Goal: Task Accomplishment & Management: Complete application form

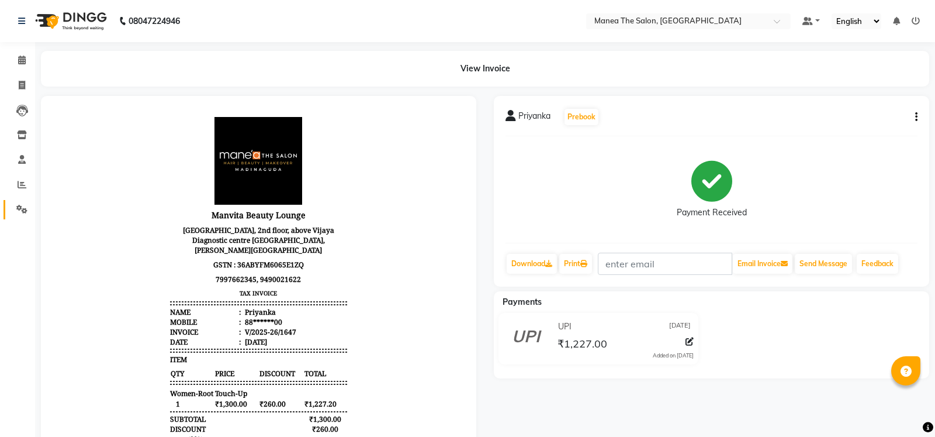
select select "5514"
select select "service"
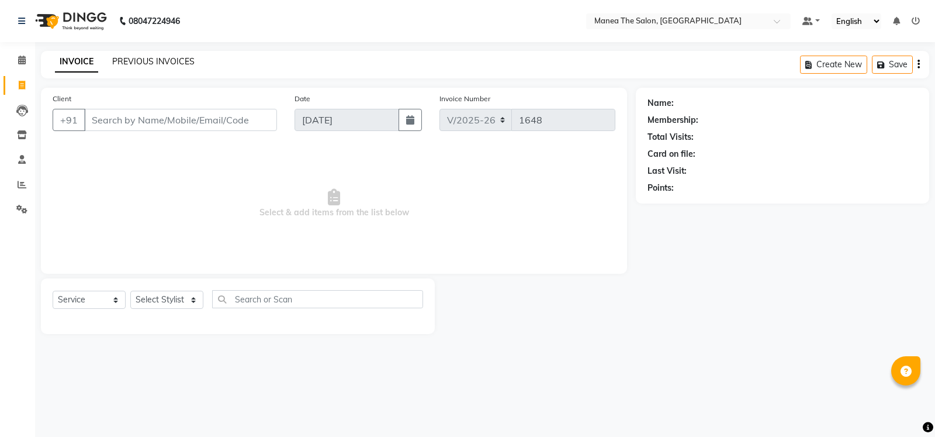
click at [161, 60] on link "PREVIOUS INVOICES" at bounding box center [153, 61] width 82 height 11
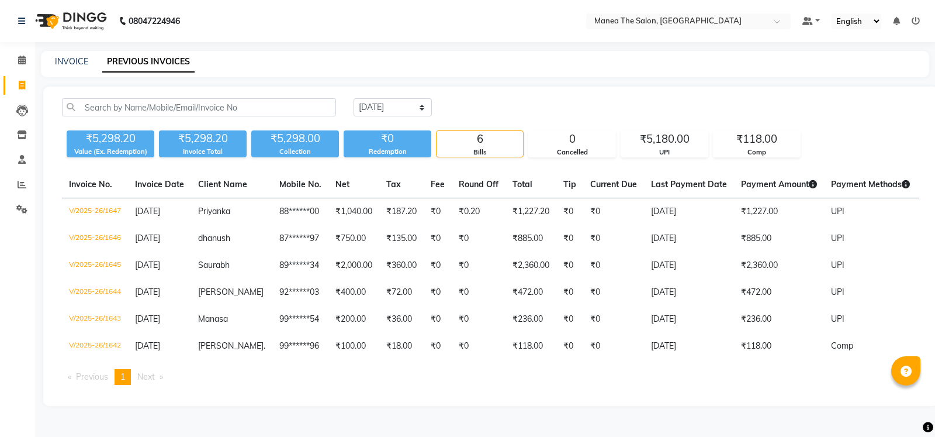
select select "5514"
select select "service"
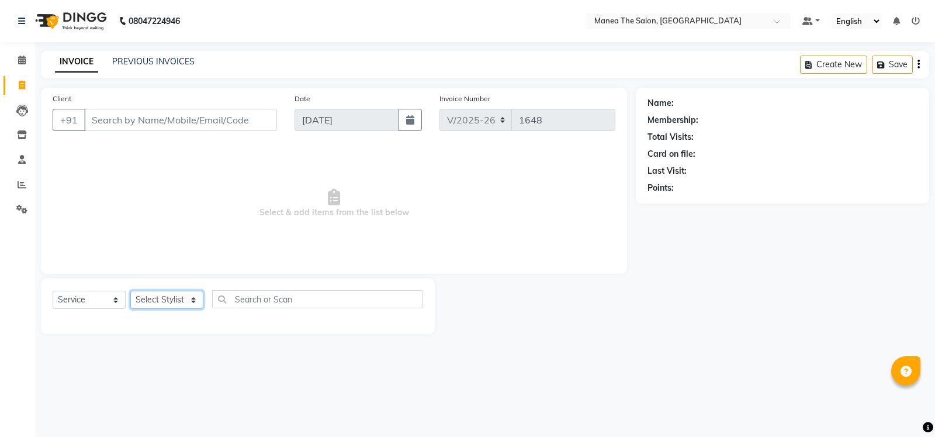
click at [192, 299] on select "Select Stylist [PERSON_NAME] [PERSON_NAME] [PERSON_NAME] [PERSON_NAME] [PERSON_…" at bounding box center [166, 299] width 73 height 18
select select "59470"
click at [130, 290] on select "Select Stylist [PERSON_NAME] [PERSON_NAME] [PERSON_NAME] [PERSON_NAME] [PERSON_…" at bounding box center [166, 299] width 73 height 18
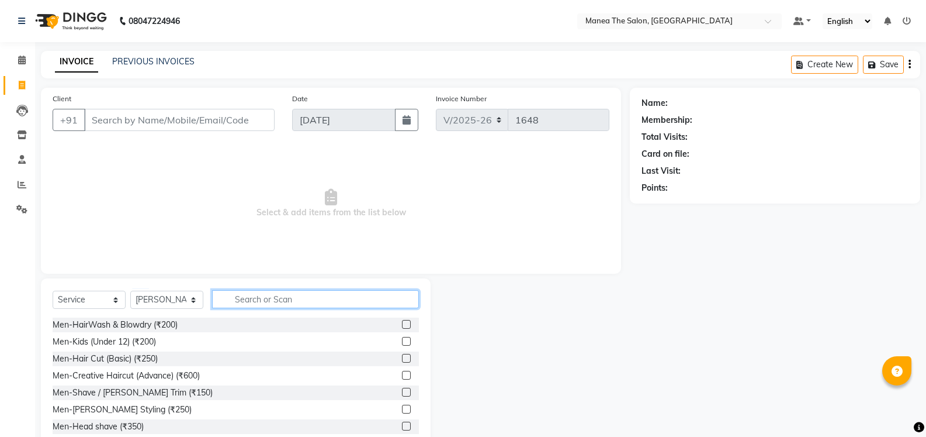
click at [277, 299] on input "text" at bounding box center [315, 299] width 207 height 18
type input "d tan"
